Goal: Complete application form: Complete application form

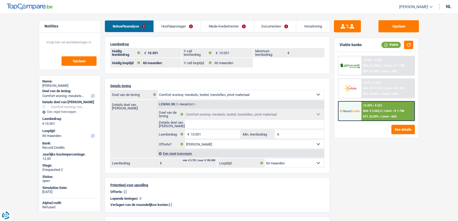
select select "household"
select select "60"
select select "32"
select select "married"
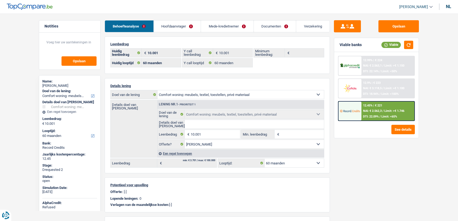
click at [183, 30] on link "Hoofdaanvrager" at bounding box center [177, 26] width 47 height 12
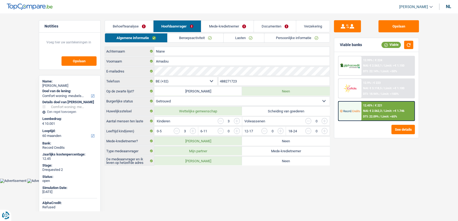
click at [183, 36] on link "Beroepsactiviteit" at bounding box center [195, 37] width 56 height 9
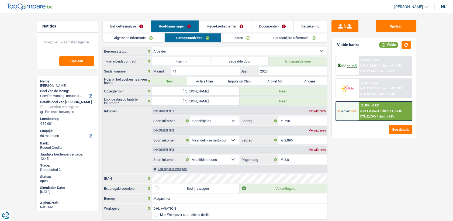
click at [234, 37] on link "Lasten" at bounding box center [241, 37] width 40 height 9
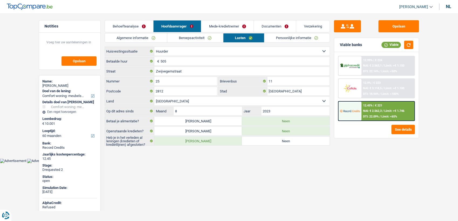
click at [192, 40] on link "Beroepsactiviteit" at bounding box center [195, 37] width 56 height 9
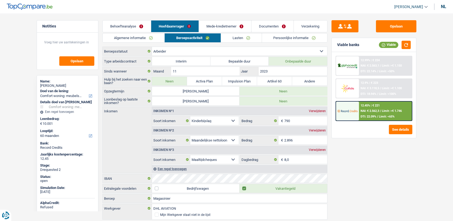
click at [229, 40] on link "Lasten" at bounding box center [241, 37] width 40 height 9
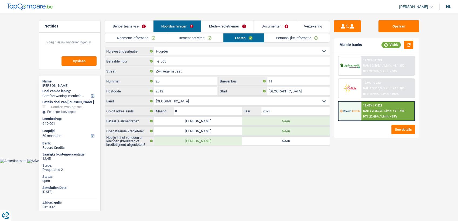
click at [226, 28] on link "Mede-kredietnemer" at bounding box center [227, 26] width 52 height 12
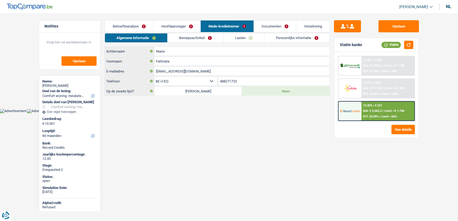
click at [209, 39] on link "Beroepsactiviteit" at bounding box center [195, 37] width 56 height 9
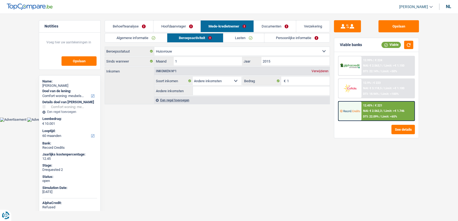
click at [225, 38] on link "Lasten" at bounding box center [243, 37] width 41 height 9
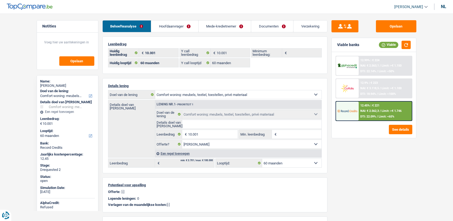
select select "household"
select select "60"
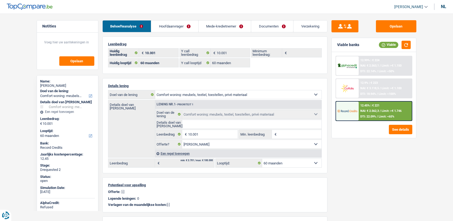
select select "household"
select select "yes"
select select "60"
select select "32"
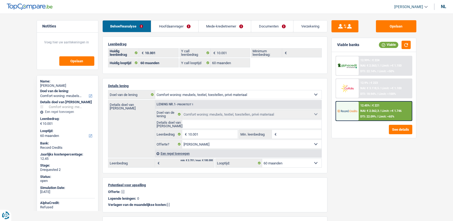
select select "married"
click at [168, 25] on link "Hoofdaanvrager" at bounding box center [174, 26] width 47 height 12
select select "household"
select select "60"
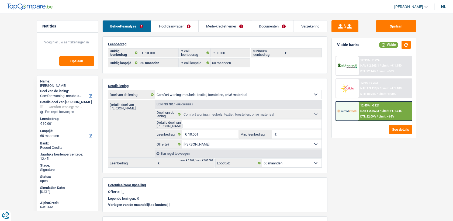
select select "60"
select select "household"
select select "yes"
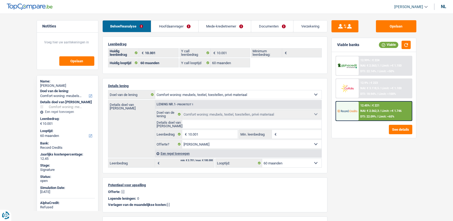
select select "60"
select select "worker"
select select "familyAllowances"
select select "netSalary"
select select "mealVouchers"
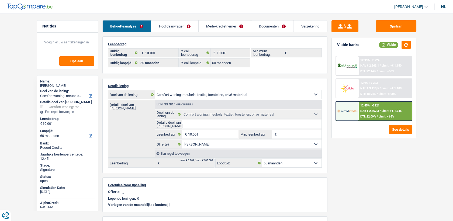
click at [191, 27] on link "Hoofdaanvrager" at bounding box center [174, 26] width 47 height 12
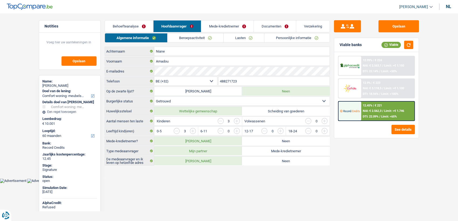
click at [201, 35] on link "Beroepsactiviteit" at bounding box center [195, 37] width 56 height 9
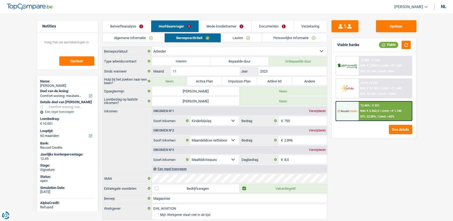
click at [262, 24] on link "Documenten" at bounding box center [272, 26] width 42 height 12
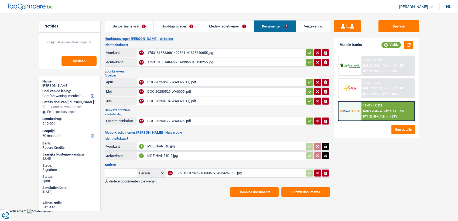
click at [166, 118] on div "DOC-20250722-WA0026..pdf" at bounding box center [225, 121] width 157 height 8
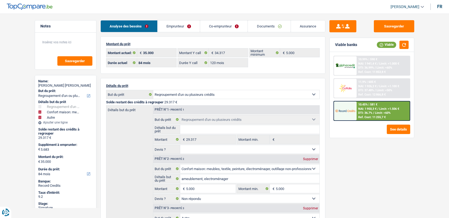
select select "refinancing"
select select "household"
select select "other"
select select "84"
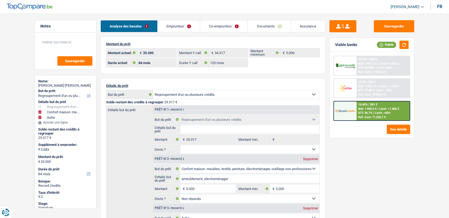
select select "84"
select select "120"
select select "refinancing"
select select "household"
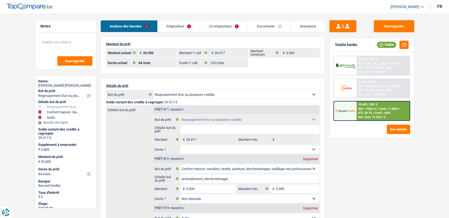
select select "not_answered"
select select "other"
select select "84"
select select "rents"
select select "BE"
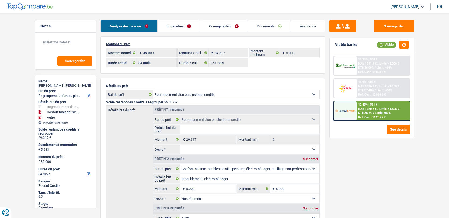
select select "creditConsolidation"
select select "84"
select select "carLoan"
select select "60"
select select "cardOrCredit"
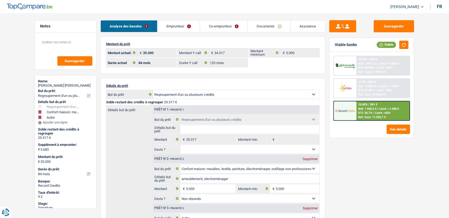
drag, startPoint x: 190, startPoint y: 28, endPoint x: 189, endPoint y: 35, distance: 7.3
click at [190, 28] on link "Emprunteur" at bounding box center [179, 26] width 42 height 12
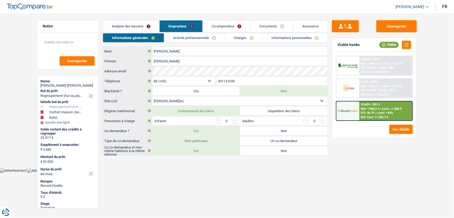
click at [191, 42] on link "Activité professionnelle" at bounding box center [194, 37] width 61 height 9
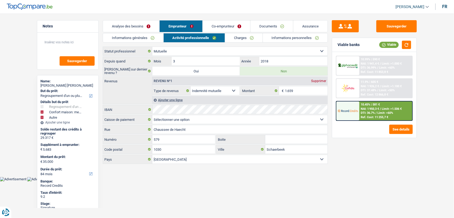
click at [225, 41] on link "Charges" at bounding box center [243, 37] width 37 height 9
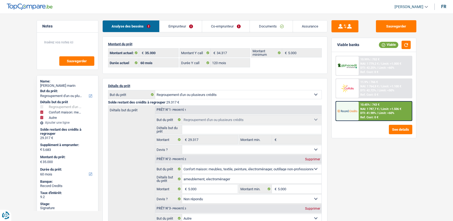
select select "refinancing"
select select "household"
select select "other"
select select "60"
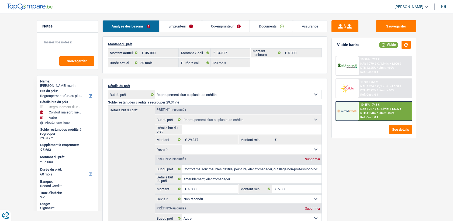
select select "32"
drag, startPoint x: 0, startPoint y: 0, endPoint x: 191, endPoint y: 25, distance: 192.1
click at [203, 26] on link "Co-emprunteur" at bounding box center [225, 26] width 47 height 12
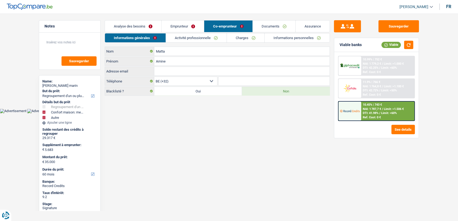
click at [183, 26] on link "Emprunteur" at bounding box center [182, 26] width 42 height 12
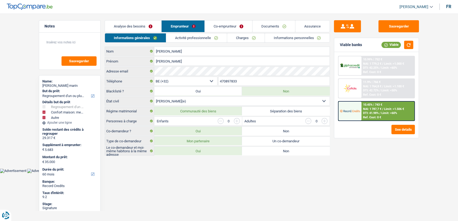
click at [216, 25] on link "Co-emprunteur" at bounding box center [228, 26] width 47 height 12
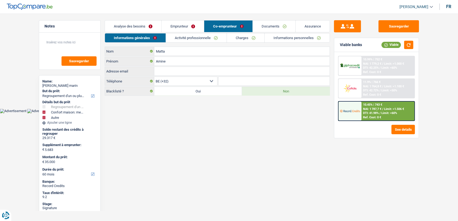
click at [177, 32] on li "Emprunteur" at bounding box center [182, 26] width 43 height 12
click at [175, 28] on link "Emprunteur" at bounding box center [182, 26] width 42 height 12
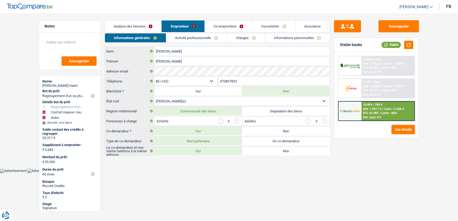
click at [180, 40] on link "Activité professionnelle" at bounding box center [196, 37] width 61 height 9
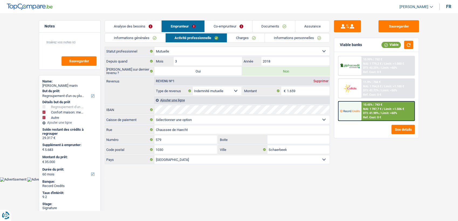
click at [220, 25] on link "Co-emprunteur" at bounding box center [228, 26] width 47 height 12
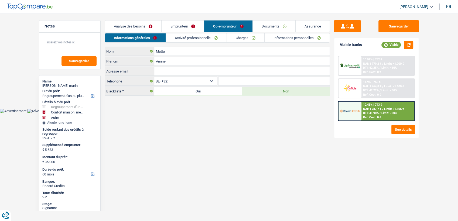
click at [184, 24] on link "Emprunteur" at bounding box center [182, 26] width 42 height 12
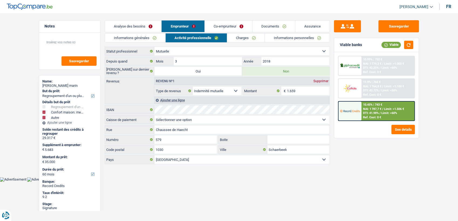
click at [149, 35] on link "Informations générales" at bounding box center [135, 37] width 60 height 9
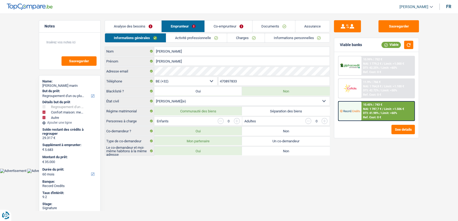
click at [283, 31] on link "Documents" at bounding box center [273, 26] width 43 height 12
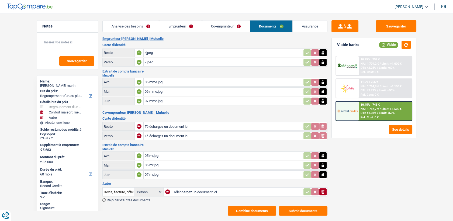
click at [151, 52] on div "r.jpeg" at bounding box center [223, 53] width 157 height 8
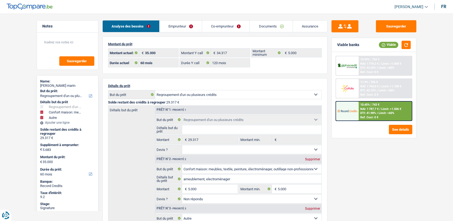
select select "refinancing"
select select "household"
select select "other"
select select "60"
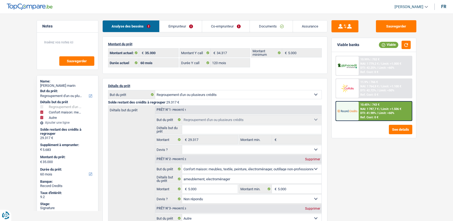
select select "60"
select select "120"
select select "refinancing"
select select "household"
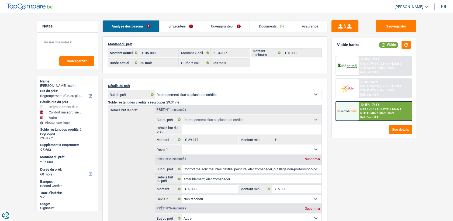
select select "not_answered"
select select "other"
select select "60"
select select "32"
select select "married"
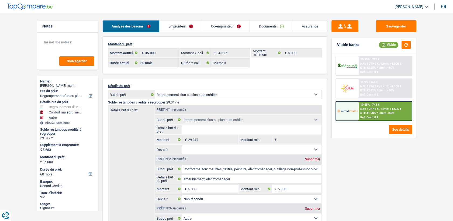
click at [191, 26] on link "Emprunteur" at bounding box center [181, 26] width 42 height 12
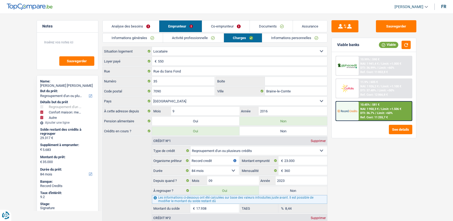
select select "refinancing"
select select "household"
select select "other"
select select "84"
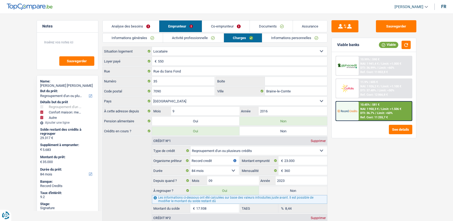
select select "rents"
select select "BE"
select select "creditConsolidation"
select select "84"
select select "carLoan"
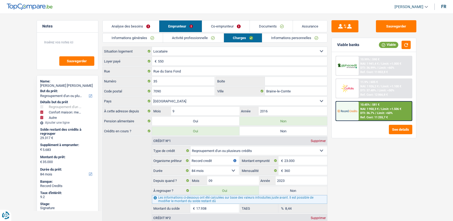
select select "60"
select select "cardOrCredit"
select select "mutuality"
select select "mutualityIndemnity"
select select "partenamut"
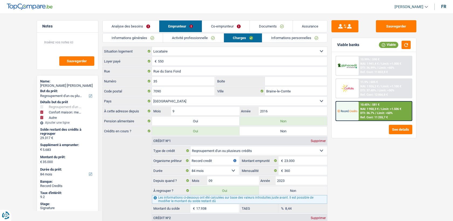
select select "BE"
click at [195, 40] on link "Activité professionnelle" at bounding box center [193, 37] width 61 height 9
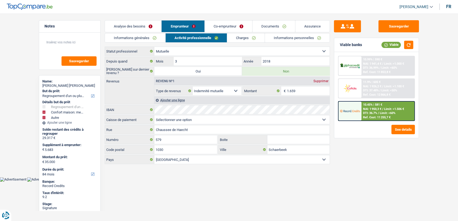
click at [222, 28] on link "Co-emprunteur" at bounding box center [228, 26] width 47 height 12
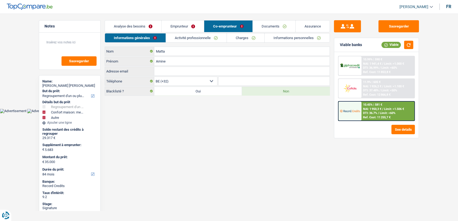
click at [206, 39] on link "Activité professionnelle" at bounding box center [196, 37] width 61 height 9
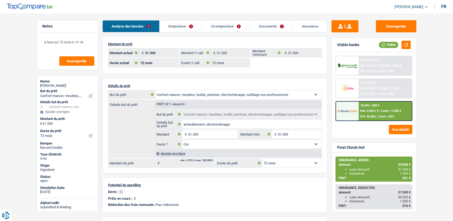
select select "household"
select select "72"
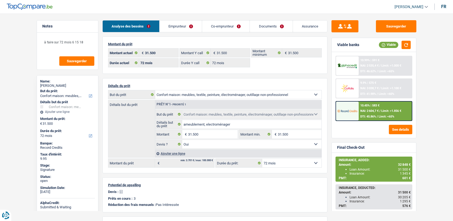
select select "household"
select select "yes"
select select "72"
select select "ownerWithMortgage"
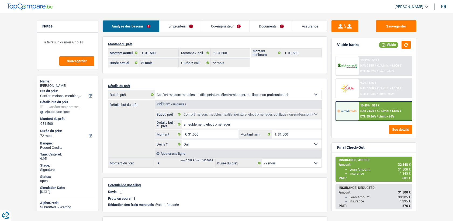
select select "BE"
select select "cardOrCredit"
select select "mortgage"
select select "300"
select select "carLoan"
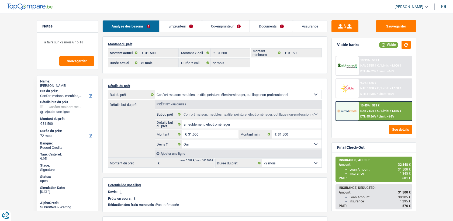
select select "60"
click at [185, 21] on link "Emprunteur" at bounding box center [181, 26] width 42 height 12
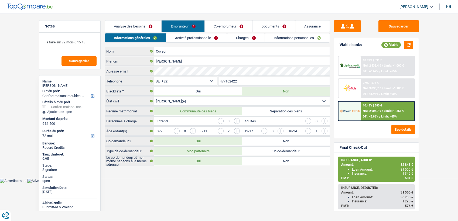
click at [248, 40] on link "Charges" at bounding box center [245, 37] width 37 height 9
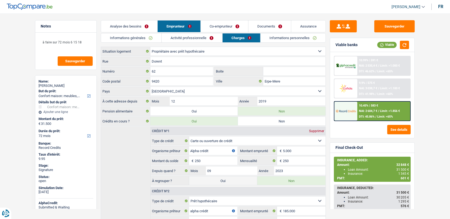
click at [186, 40] on link "Activité professionnelle" at bounding box center [192, 37] width 61 height 9
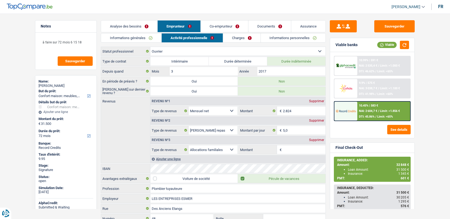
click at [216, 30] on link "Co-emprunteur" at bounding box center [224, 26] width 47 height 12
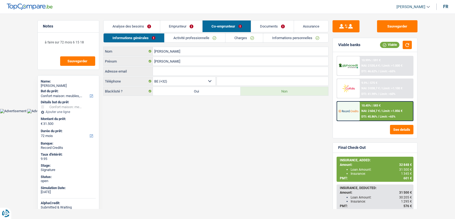
click at [188, 38] on link "Activité professionnelle" at bounding box center [194, 37] width 61 height 9
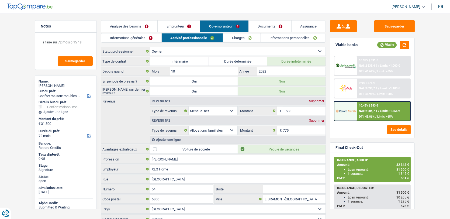
click at [165, 24] on link "Emprunteur" at bounding box center [179, 26] width 42 height 12
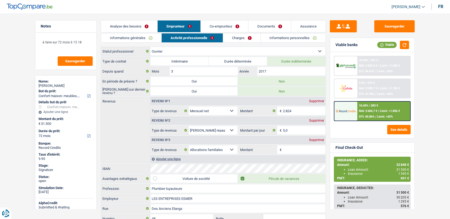
click at [234, 38] on link "Charges" at bounding box center [241, 37] width 37 height 9
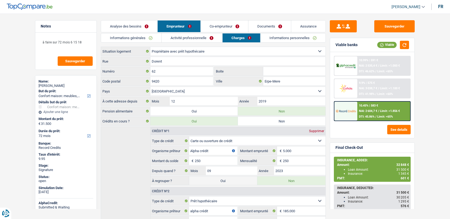
click at [149, 37] on link "Informations générales" at bounding box center [131, 37] width 60 height 9
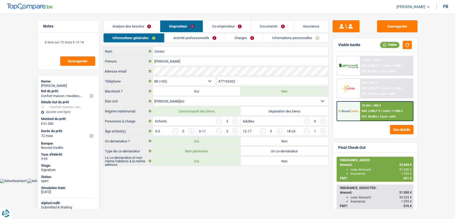
click at [167, 38] on link "Activité professionnelle" at bounding box center [194, 37] width 61 height 9
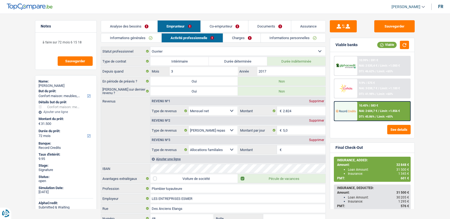
click at [213, 27] on link "Co-emprunteur" at bounding box center [224, 26] width 47 height 12
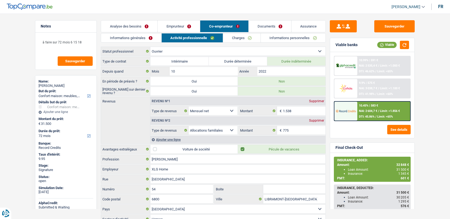
click at [187, 23] on link "Emprunteur" at bounding box center [179, 26] width 42 height 12
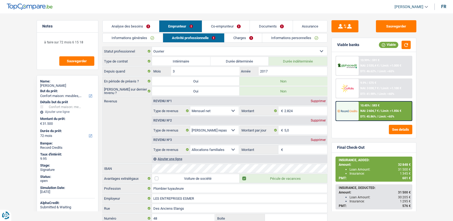
click at [227, 40] on link "Charges" at bounding box center [242, 37] width 37 height 9
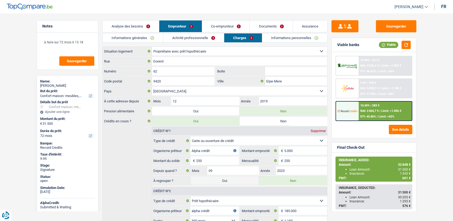
click at [269, 38] on link "Informations personnelles" at bounding box center [294, 37] width 65 height 9
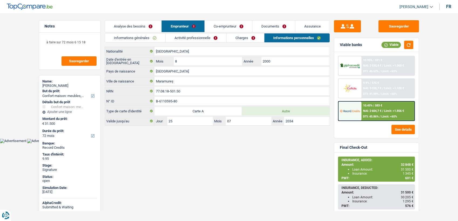
click at [252, 38] on link "Charges" at bounding box center [244, 37] width 37 height 9
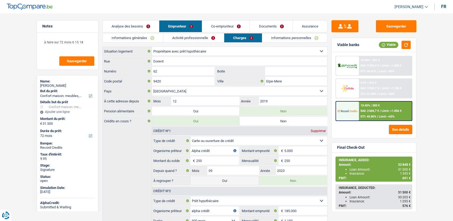
click at [192, 35] on link "Activité professionnelle" at bounding box center [193, 37] width 61 height 9
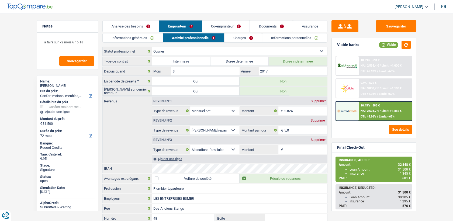
click at [206, 31] on link "Co-emprunteur" at bounding box center [225, 26] width 47 height 12
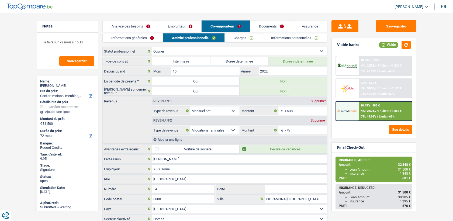
click at [264, 37] on link "Informations personnelles" at bounding box center [294, 37] width 65 height 9
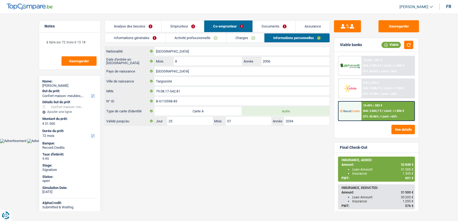
click at [186, 40] on link "Activité professionnelle" at bounding box center [195, 37] width 61 height 9
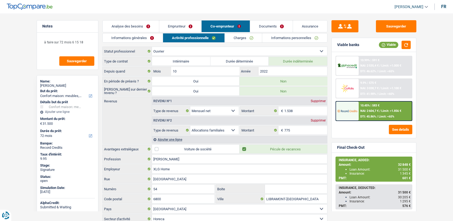
click at [180, 28] on link "Emprunteur" at bounding box center [180, 26] width 42 height 12
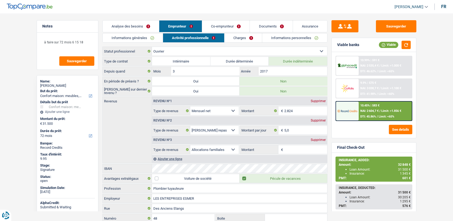
click at [220, 28] on link "Co-emprunteur" at bounding box center [225, 26] width 47 height 12
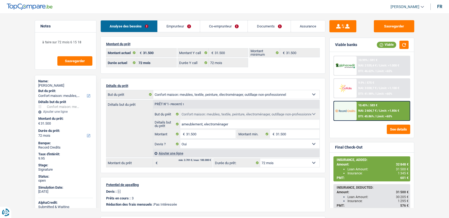
select select "household"
select select "72"
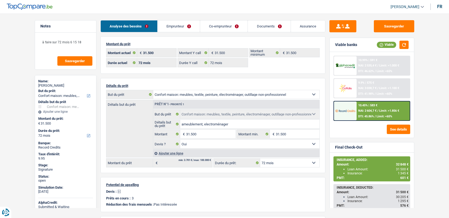
select select "household"
select select "yes"
select select "72"
click at [172, 25] on link "Emprunteur" at bounding box center [179, 26] width 42 height 12
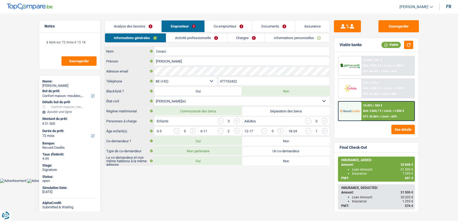
click at [222, 23] on link "Co-emprunteur" at bounding box center [228, 26] width 47 height 12
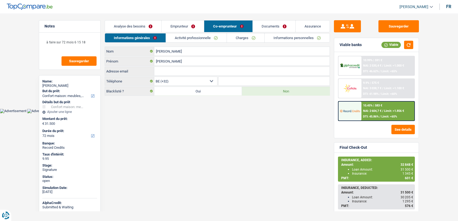
click at [258, 24] on link "Documents" at bounding box center [274, 26] width 43 height 12
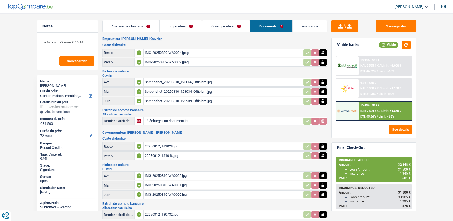
click at [168, 172] on div "IMG-20250810-WA0002.jpg" at bounding box center [223, 176] width 157 height 8
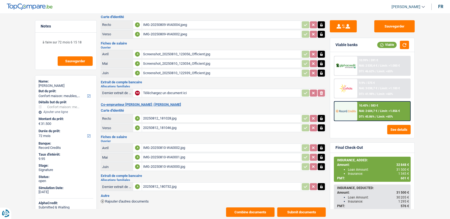
scroll to position [40, 0]
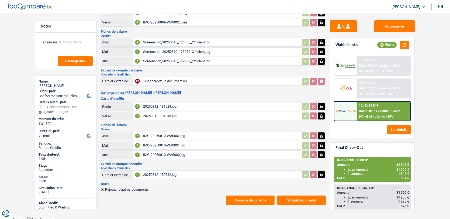
click at [161, 134] on div "IMG-20250810-WA0002.jpg" at bounding box center [221, 136] width 157 height 8
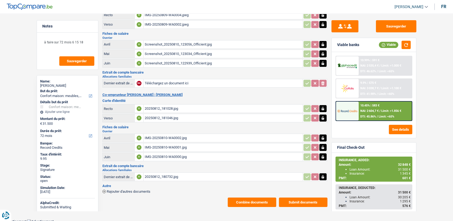
scroll to position [37, 0]
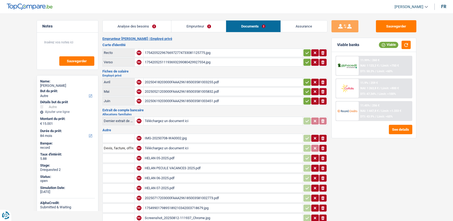
select select "other"
select select "84"
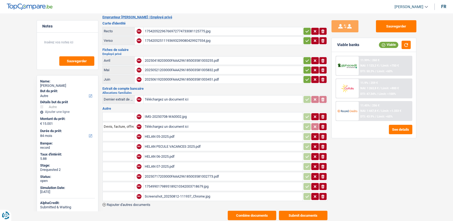
scroll to position [34, 0]
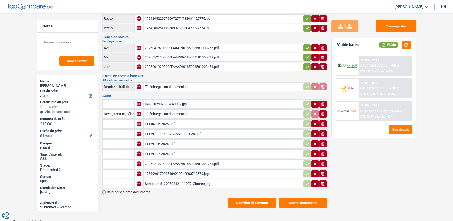
click at [186, 180] on div "Screenshot_20250812-111937_Chrome.jpg" at bounding box center [223, 184] width 157 height 8
drag, startPoint x: 185, startPoint y: 167, endPoint x: 185, endPoint y: 171, distance: 3.2
click at [185, 171] on div "1754990179895189210342003718679.jpg" at bounding box center [223, 174] width 157 height 8
click at [160, 181] on div "Screenshot_20250812-111937_Chrome.jpg" at bounding box center [223, 184] width 157 height 8
click at [165, 171] on div "1754990179895189210342003718679.jpg" at bounding box center [223, 174] width 157 height 8
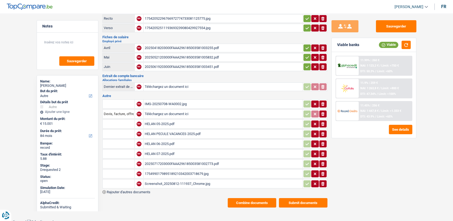
click at [167, 161] on div "20250717203000FAAA296185003581002773.pdf" at bounding box center [223, 164] width 157 height 8
click at [152, 100] on div "IMG-20250708-WA0002.jpg" at bounding box center [223, 104] width 157 height 8
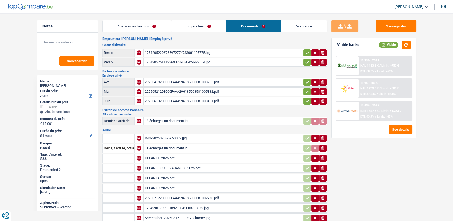
click at [187, 29] on link "Emprunteur" at bounding box center [198, 26] width 54 height 12
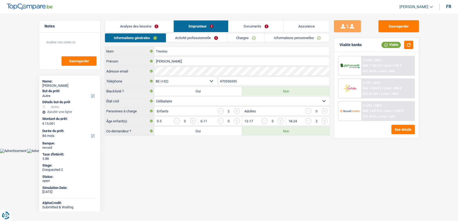
click at [187, 43] on div "Informations générales Activité professionnelle Charges Informations personnell…" at bounding box center [217, 84] width 225 height 102
click at [188, 39] on link "Activité professionnelle" at bounding box center [196, 37] width 61 height 9
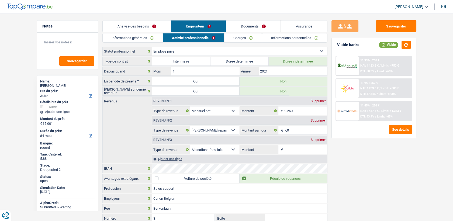
click at [136, 41] on link "Informations générales" at bounding box center [133, 37] width 60 height 9
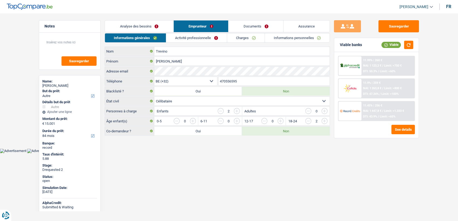
click at [281, 38] on link "Informations personnelles" at bounding box center [297, 37] width 65 height 9
select select "other"
select select "84"
select select "32"
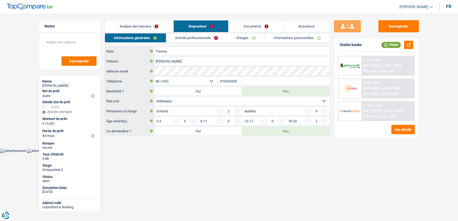
select select "single"
click at [197, 38] on link "Activité professionnelle" at bounding box center [196, 37] width 61 height 9
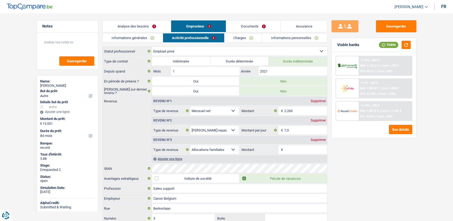
click at [249, 27] on link "Documents" at bounding box center [253, 26] width 55 height 12
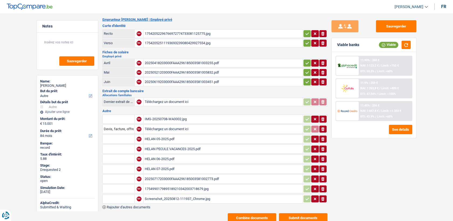
scroll to position [21, 0]
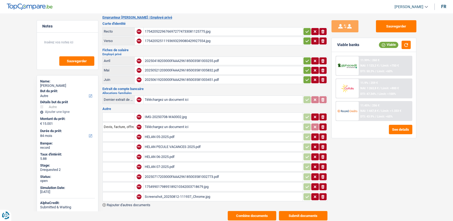
click at [161, 143] on div "HELAN PECULE VACANCES 2025.pdf" at bounding box center [223, 147] width 157 height 8
click at [159, 134] on div "HELAN 05-2025.pdf" at bounding box center [223, 137] width 157 height 8
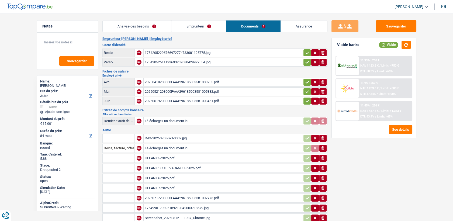
click at [203, 27] on link "Emprunteur" at bounding box center [198, 26] width 54 height 12
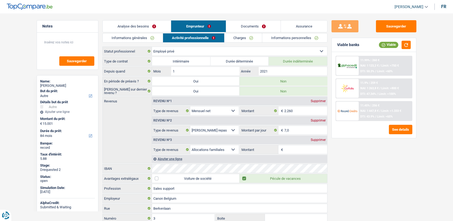
click at [249, 25] on link "Documents" at bounding box center [253, 26] width 55 height 12
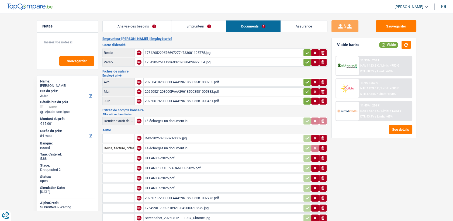
click at [173, 164] on div "HELAN PECULE VACANCES 2025.pdf" at bounding box center [223, 168] width 157 height 8
click at [217, 11] on header "[PERSON_NAME] Se déconnecter fr" at bounding box center [226, 7] width 453 height 14
click at [213, 18] on main "Notes Sauvegarder Name: [PERSON_NAME] But du prêt: Confort maison: meubles, tex…" at bounding box center [226, 131] width 453 height 246
click at [194, 34] on div "Analyse des besoins Emprunteur Documents Assurance Montant du prêt 15.001 € Mon…" at bounding box center [214, 131] width 225 height 222
click at [191, 29] on link "Emprunteur" at bounding box center [198, 26] width 54 height 12
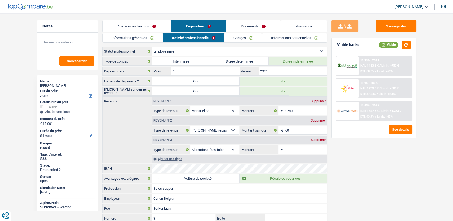
click at [131, 36] on link "Informations générales" at bounding box center [133, 37] width 60 height 9
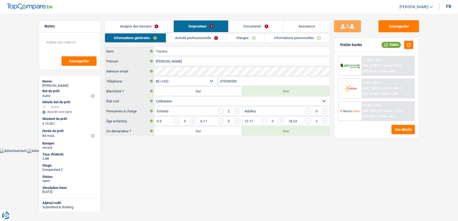
click at [192, 153] on html "Vous avez le contrôle de vos données Nous utilisons des cookies, tout comme nos…" at bounding box center [229, 76] width 458 height 153
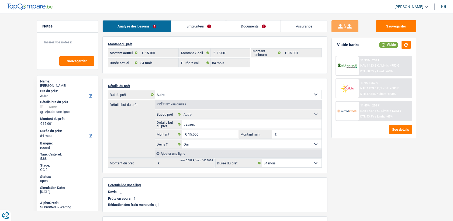
select select "other"
select select "84"
click at [252, 27] on link "Documents" at bounding box center [253, 26] width 55 height 12
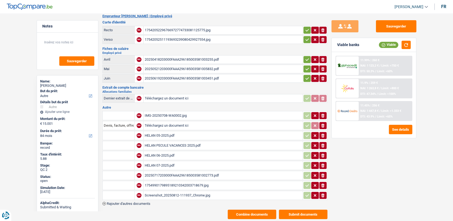
scroll to position [34, 0]
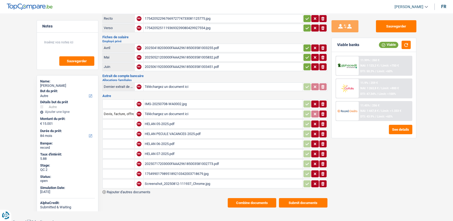
click at [170, 171] on div "1754990179895189210342003718679.jpg" at bounding box center [223, 174] width 157 height 8
